Goal: Transaction & Acquisition: Purchase product/service

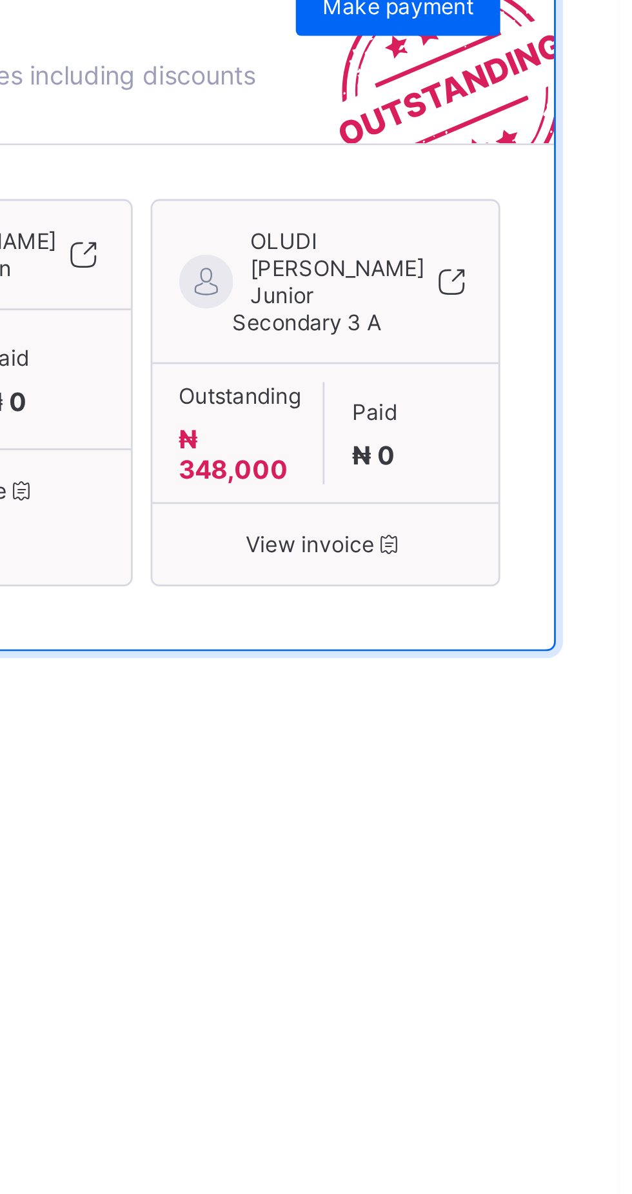
click at [561, 334] on span "Make payment" at bounding box center [552, 330] width 54 height 10
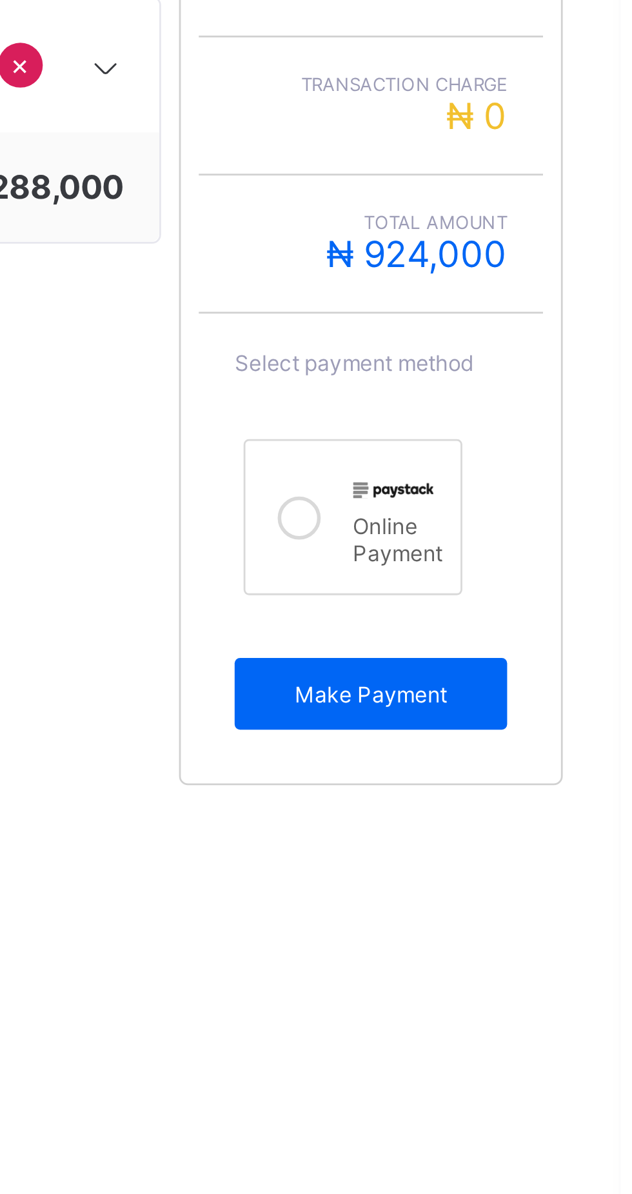
click at [509, 636] on icon at bounding box center [516, 627] width 15 height 15
click at [556, 696] on span "Make Payment" at bounding box center [542, 692] width 79 height 10
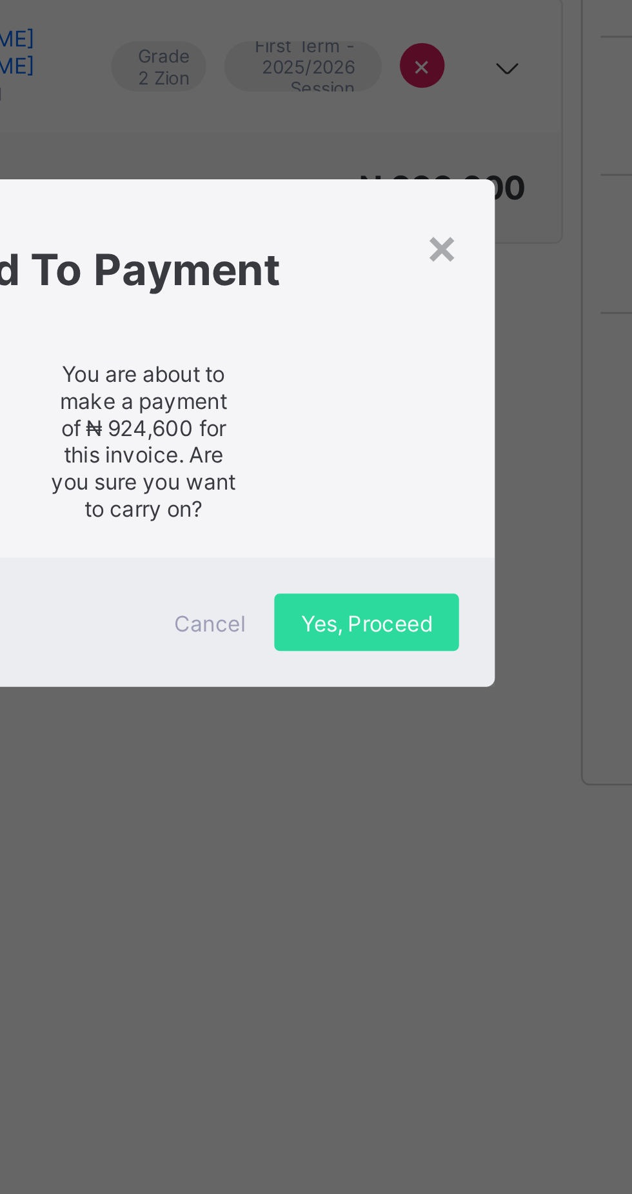
click at [420, 670] on span "Yes, Proceed" at bounding box center [396, 666] width 47 height 10
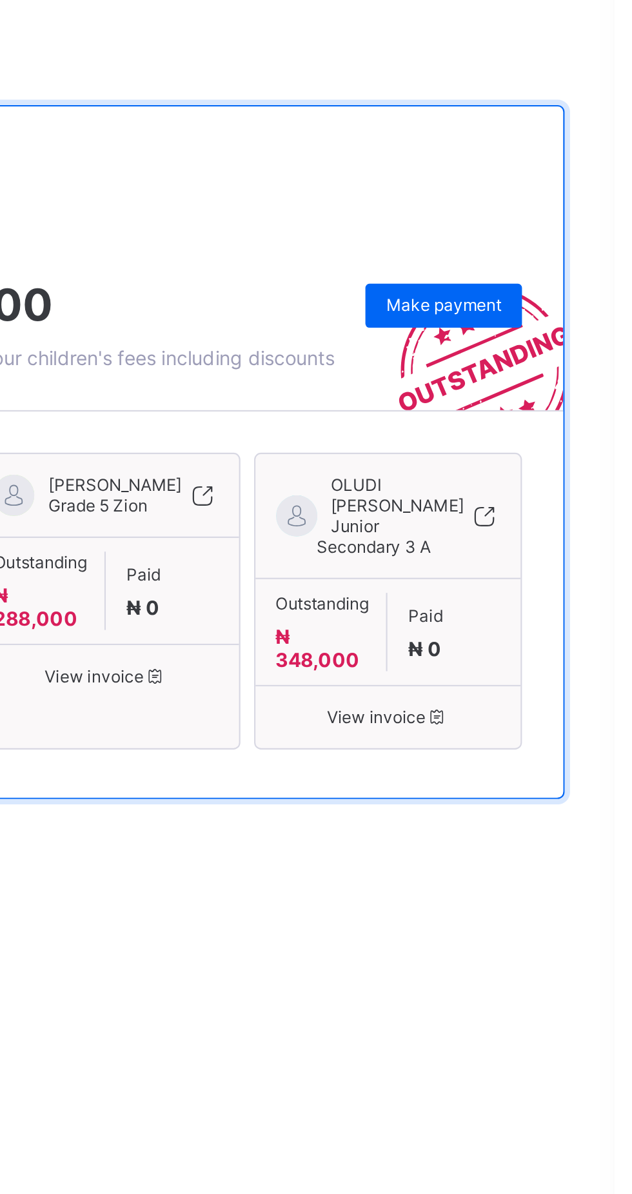
click at [561, 334] on span "Make payment" at bounding box center [552, 330] width 54 height 10
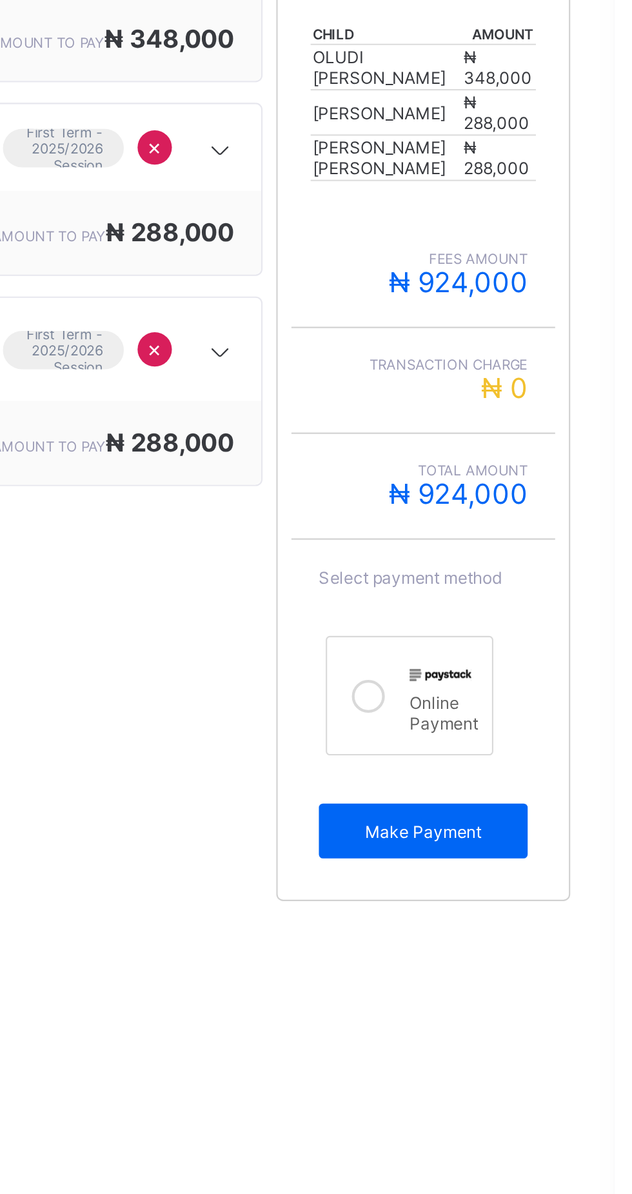
click at [548, 704] on div "Make Payment" at bounding box center [543, 691] width 98 height 26
click at [509, 636] on icon at bounding box center [516, 627] width 15 height 15
click at [557, 696] on span "Make Payment" at bounding box center [542, 692] width 79 height 10
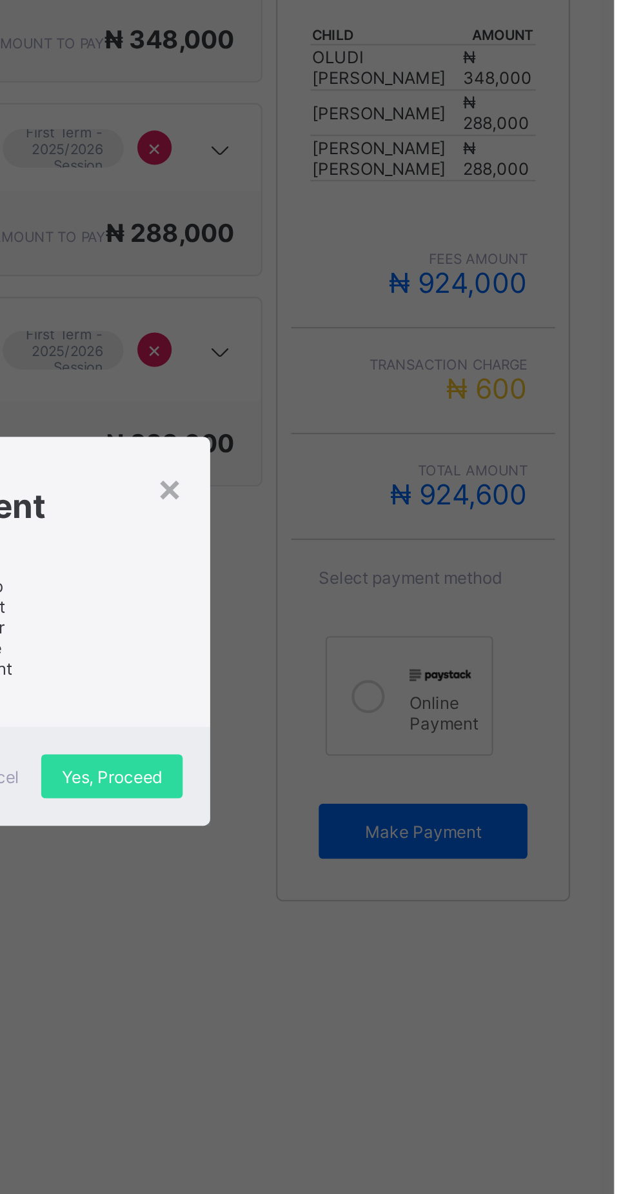
click at [420, 670] on span "Yes, Proceed" at bounding box center [396, 666] width 47 height 10
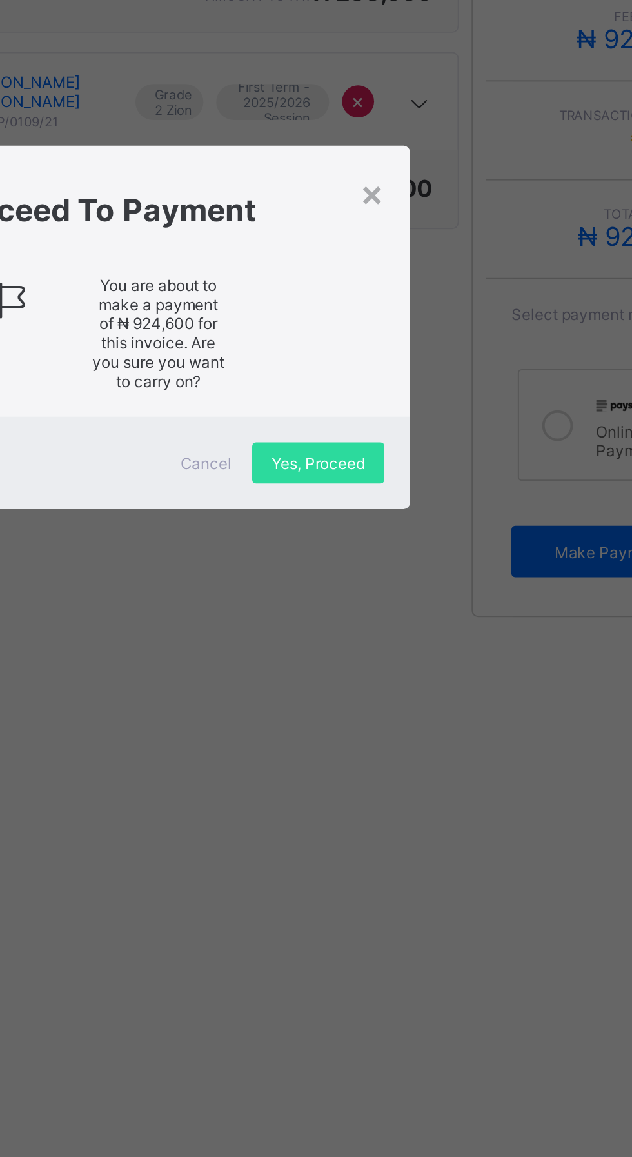
click at [430, 657] on div "Yes, Proceed" at bounding box center [396, 646] width 66 height 21
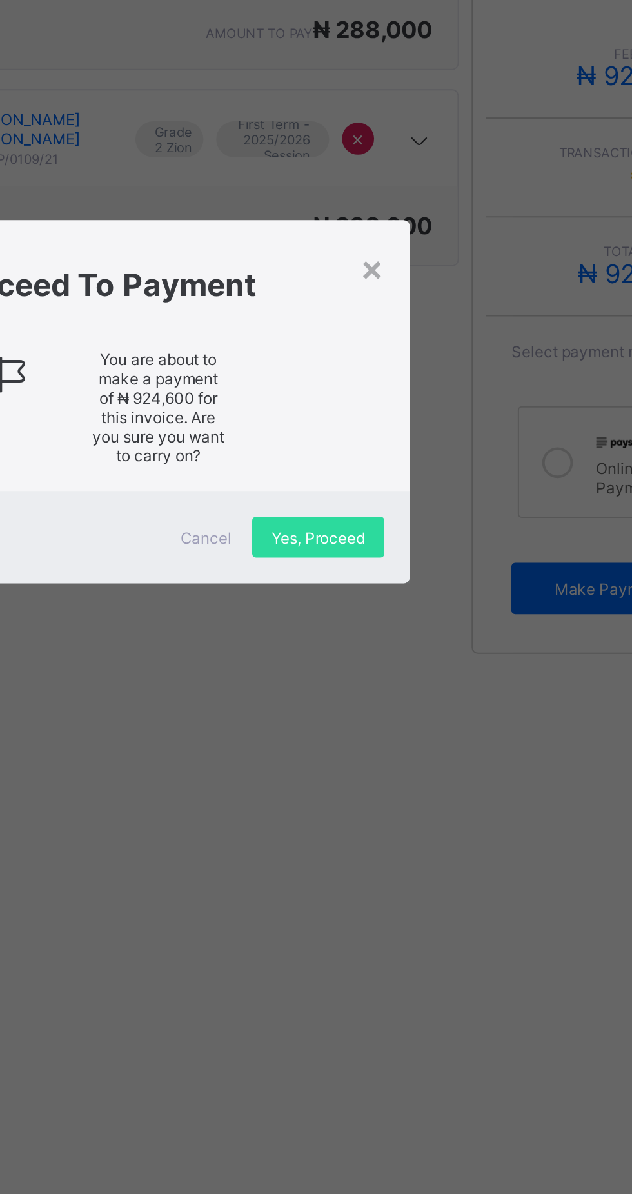
click at [430, 541] on div "×" at bounding box center [423, 530] width 12 height 22
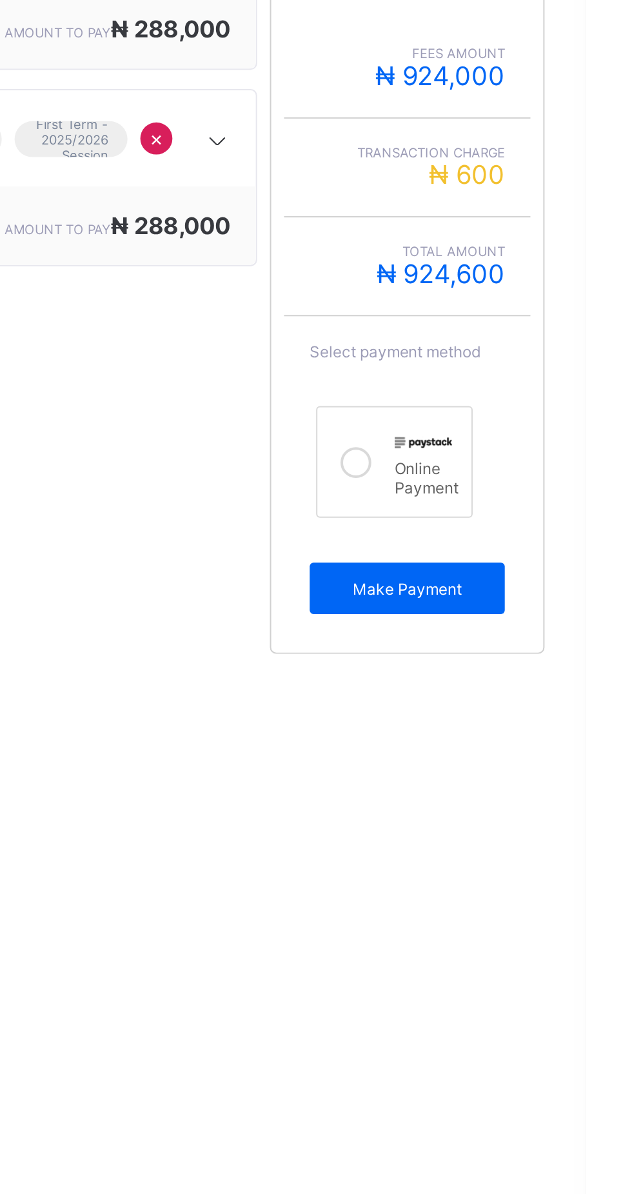
click at [554, 704] on div "Make Payment" at bounding box center [543, 691] width 98 height 26
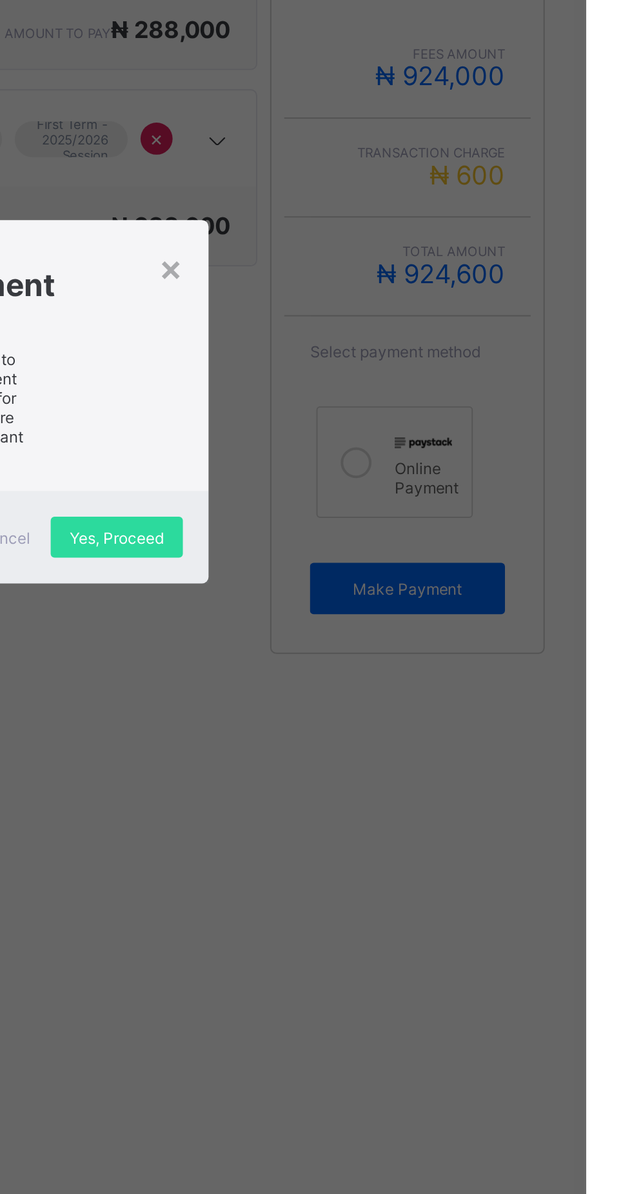
click at [430, 676] on div "Yes, Proceed" at bounding box center [396, 665] width 66 height 21
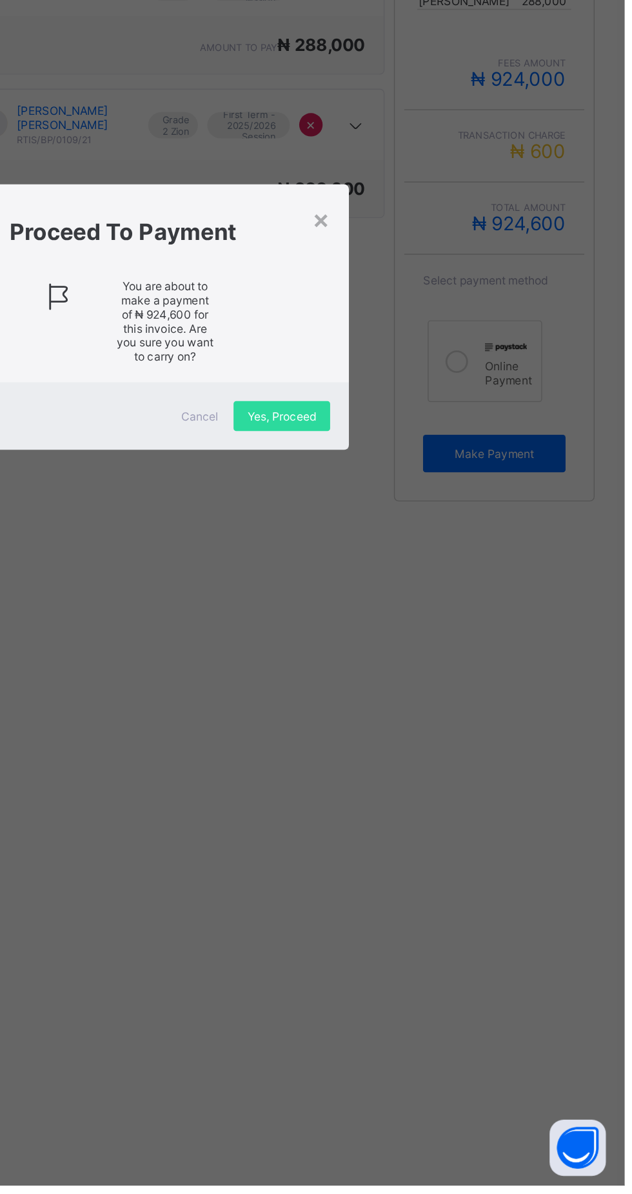
click at [430, 676] on div "Yes, Proceed" at bounding box center [396, 665] width 66 height 21
click at [430, 541] on div "×" at bounding box center [423, 530] width 12 height 22
